Goal: Information Seeking & Learning: Learn about a topic

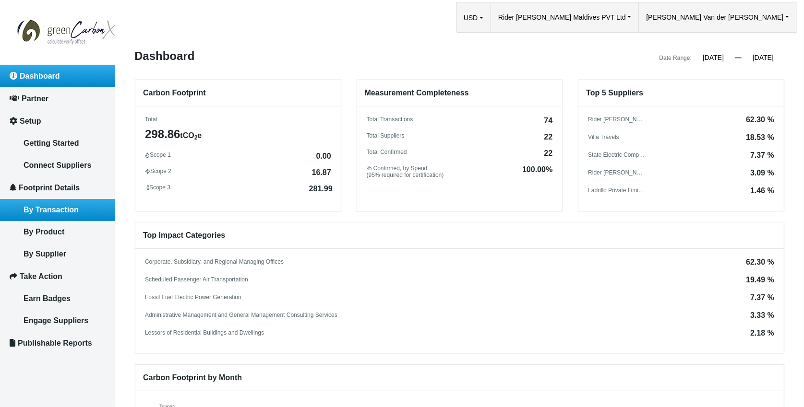
click at [69, 206] on span "By Transaction" at bounding box center [51, 210] width 55 height 8
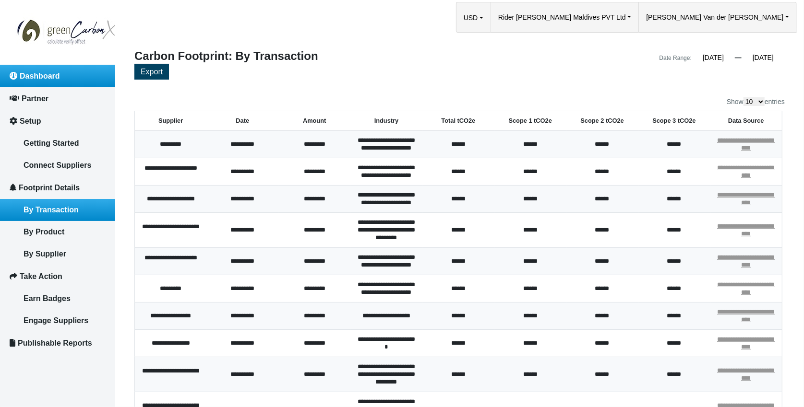
click at [38, 75] on span "Dashboard" at bounding box center [40, 76] width 40 height 8
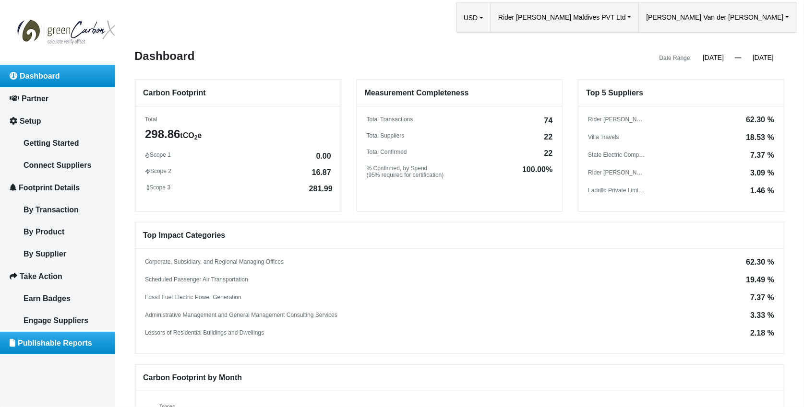
click at [64, 339] on span "Publishable Reports" at bounding box center [55, 343] width 74 height 8
select select "2024"
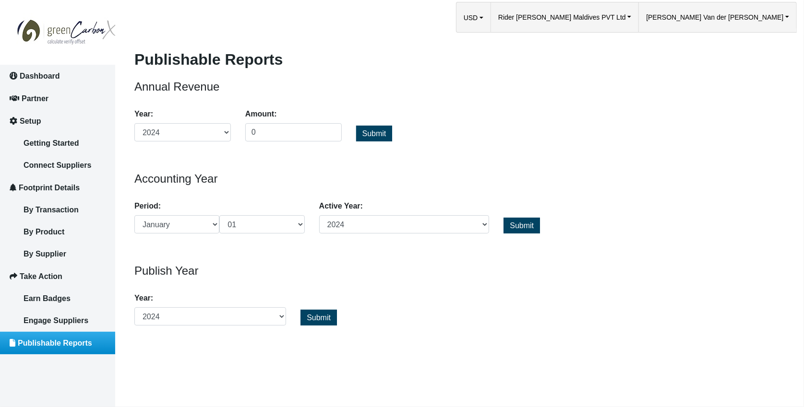
click at [324, 316] on span "Submit" at bounding box center [319, 318] width 24 height 8
select select "December"
select select "31"
click at [319, 318] on span "Submit" at bounding box center [319, 318] width 24 height 8
click at [524, 222] on span "Submit" at bounding box center [522, 226] width 24 height 8
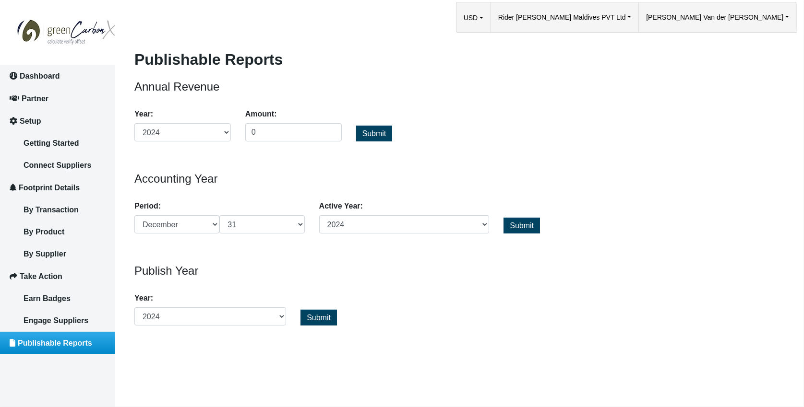
click at [319, 317] on span "Submit" at bounding box center [319, 318] width 24 height 8
click at [58, 74] on span "Dashboard" at bounding box center [40, 76] width 40 height 8
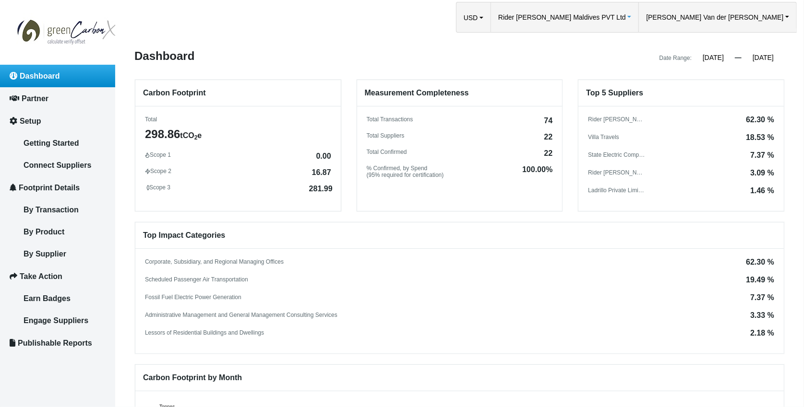
click at [626, 15] on span "Rider [PERSON_NAME] Maldives PVT Ltd" at bounding box center [562, 17] width 128 height 30
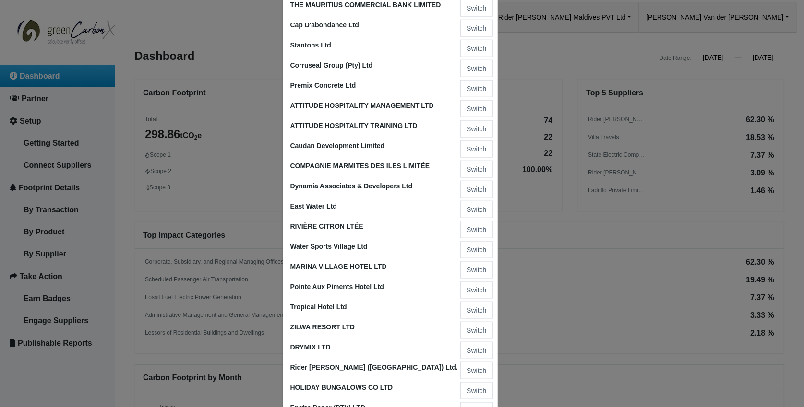
scroll to position [818, 0]
click at [478, 362] on button "Switch" at bounding box center [476, 370] width 32 height 17
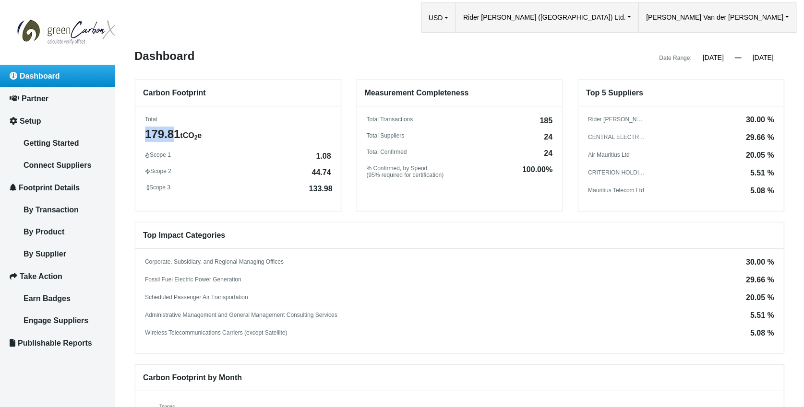
drag, startPoint x: 145, startPoint y: 134, endPoint x: 174, endPoint y: 134, distance: 28.8
click at [174, 134] on div "179.81 tCO 2 e" at bounding box center [238, 134] width 186 height 15
click at [170, 132] on div "179.81 tCO 2 e" at bounding box center [238, 134] width 186 height 15
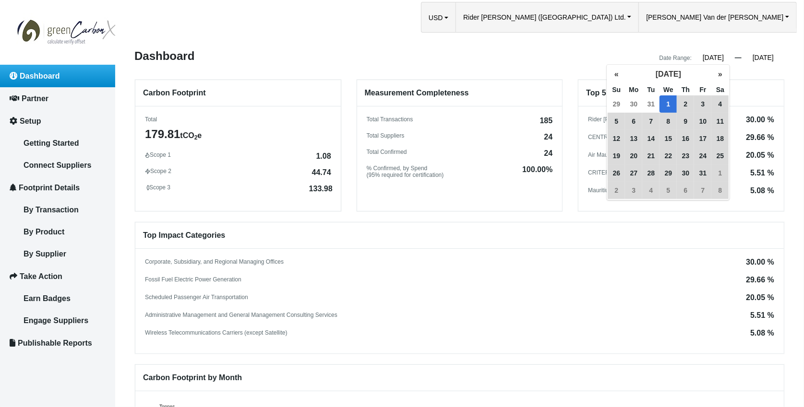
click at [723, 56] on input "[DATE]" at bounding box center [712, 57] width 43 height 9
type input "[DATE]"
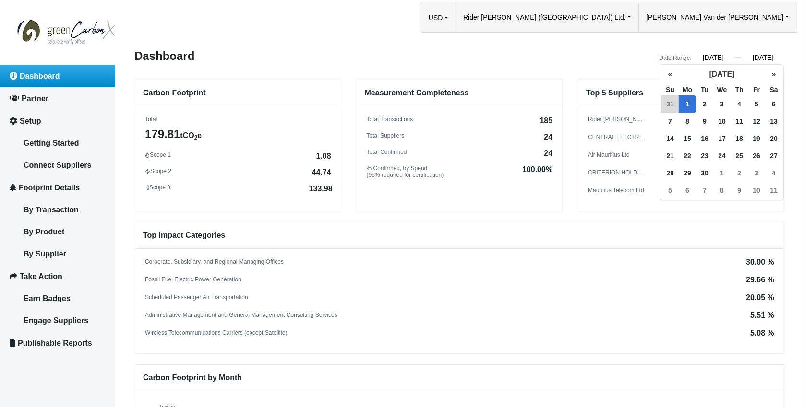
click at [778, 59] on input "09/01/2025" at bounding box center [762, 57] width 43 height 9
click at [777, 59] on input "09/01/2025" at bounding box center [762, 57] width 43 height 9
click at [686, 103] on span "1" at bounding box center [686, 103] width 17 height 17
click at [671, 71] on button "«" at bounding box center [669, 74] width 17 height 17
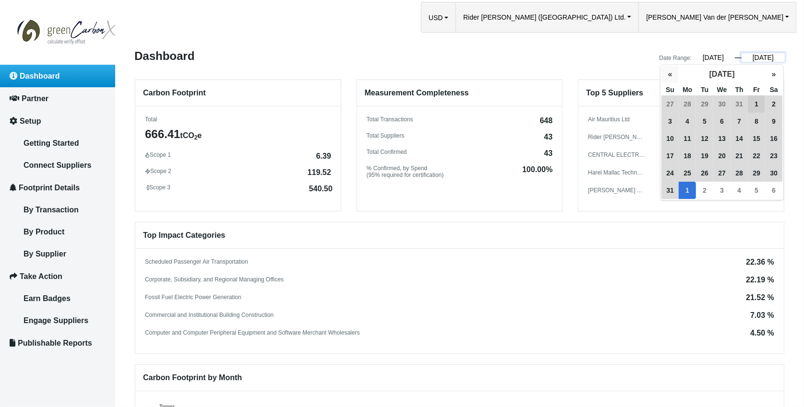
click at [671, 71] on button "«" at bounding box center [669, 74] width 17 height 17
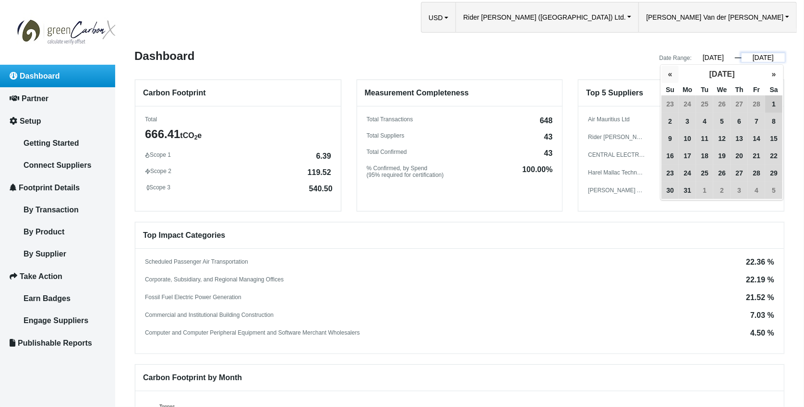
click at [671, 71] on button "«" at bounding box center [669, 74] width 17 height 17
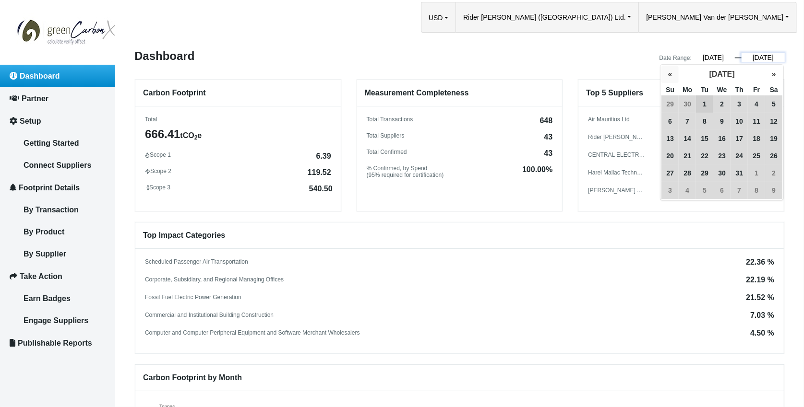
click at [671, 71] on button "«" at bounding box center [669, 74] width 17 height 17
click at [667, 104] on span "1" at bounding box center [669, 103] width 17 height 17
type input "09/01/2024"
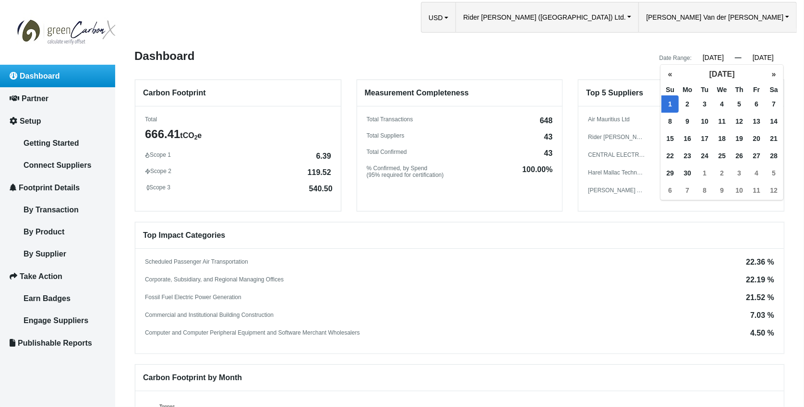
click at [611, 153] on div "CENTRAL ELECTRICITY BOARD" at bounding box center [617, 155] width 58 height 7
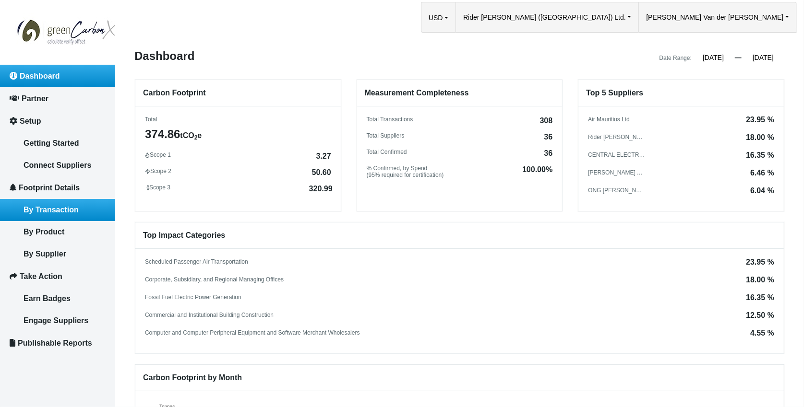
click at [68, 206] on span "By Transaction" at bounding box center [51, 210] width 55 height 8
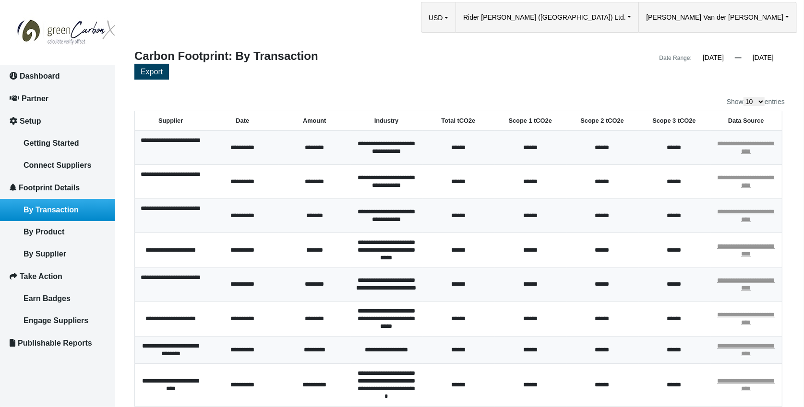
click at [453, 121] on th "Total tCO2e" at bounding box center [458, 121] width 72 height 20
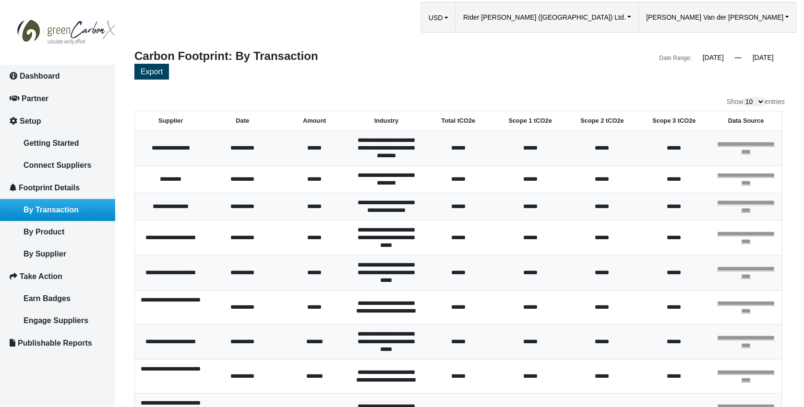
click at [445, 121] on th "Total tCO2e" at bounding box center [458, 121] width 72 height 20
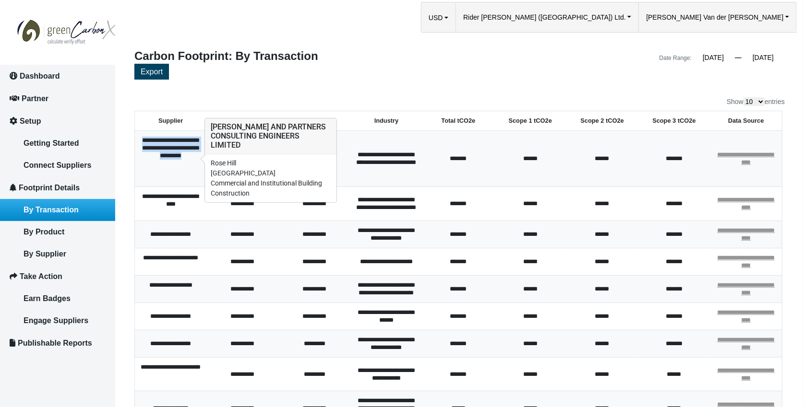
drag, startPoint x: 150, startPoint y: 139, endPoint x: 183, endPoint y: 178, distance: 51.4
click at [183, 178] on div "**********" at bounding box center [171, 159] width 60 height 44
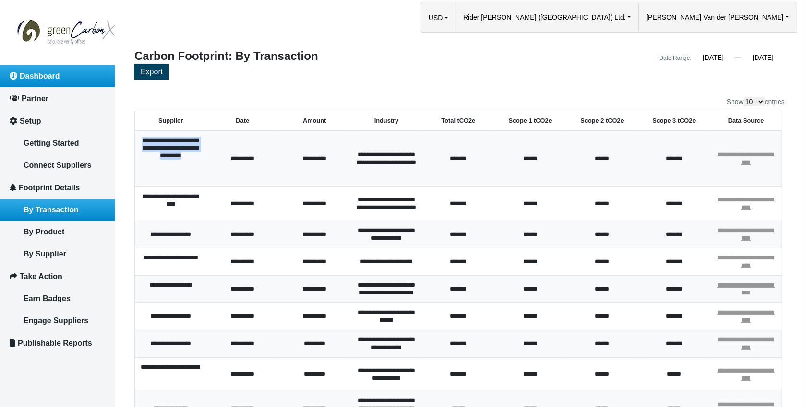
click at [43, 74] on span "Dashboard" at bounding box center [40, 76] width 40 height 8
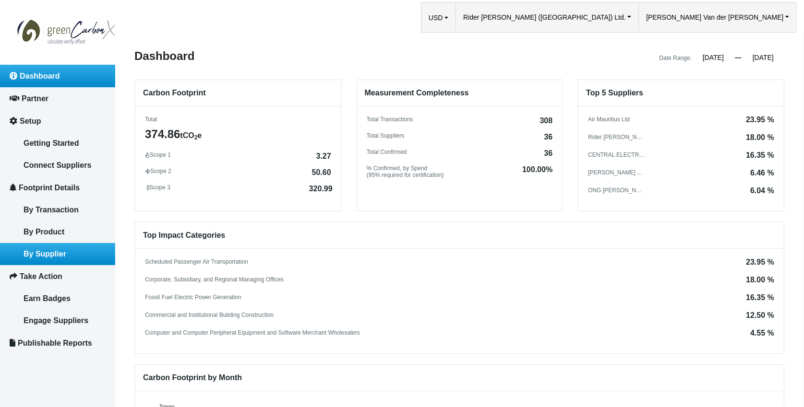
click at [54, 250] on span "By Supplier" at bounding box center [45, 254] width 43 height 8
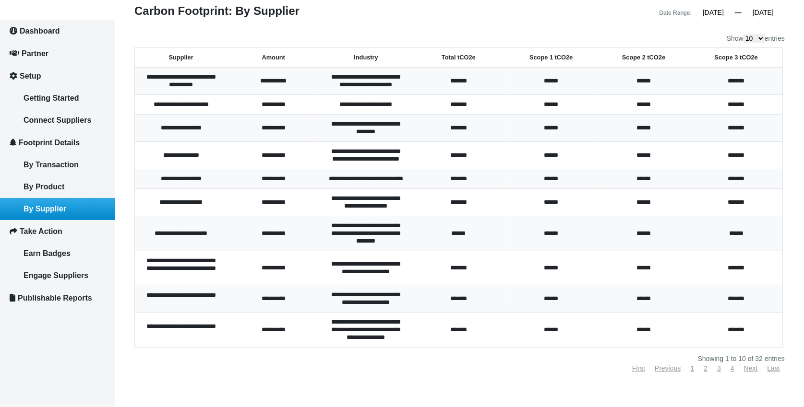
scroll to position [33, 0]
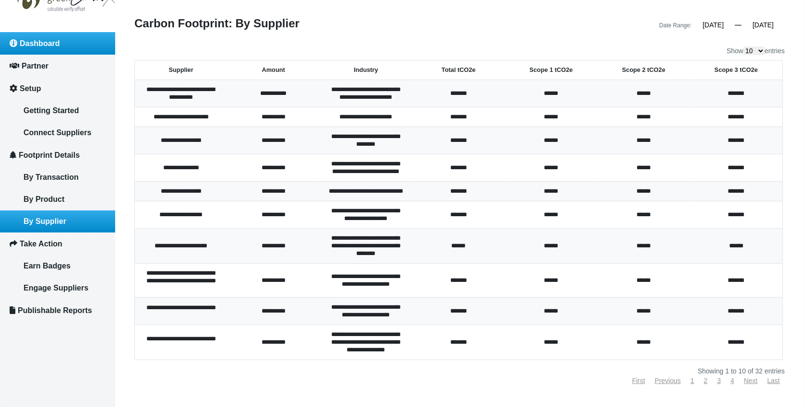
click at [46, 44] on span "Dashboard" at bounding box center [40, 43] width 40 height 8
